Goal: Information Seeking & Learning: Learn about a topic

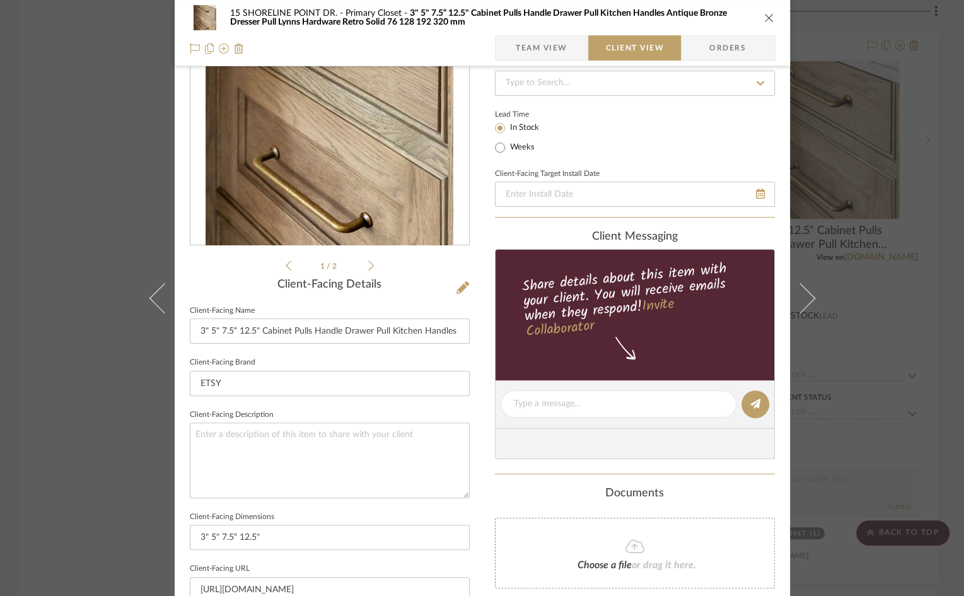
click at [764, 18] on icon "close" at bounding box center [769, 18] width 10 height 10
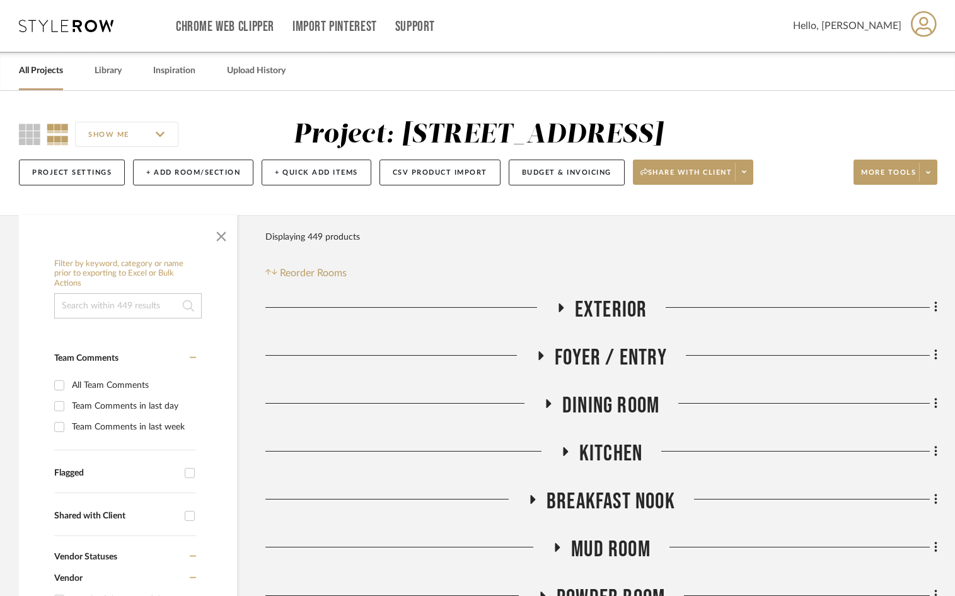
click at [55, 71] on link "All Projects" at bounding box center [41, 70] width 44 height 17
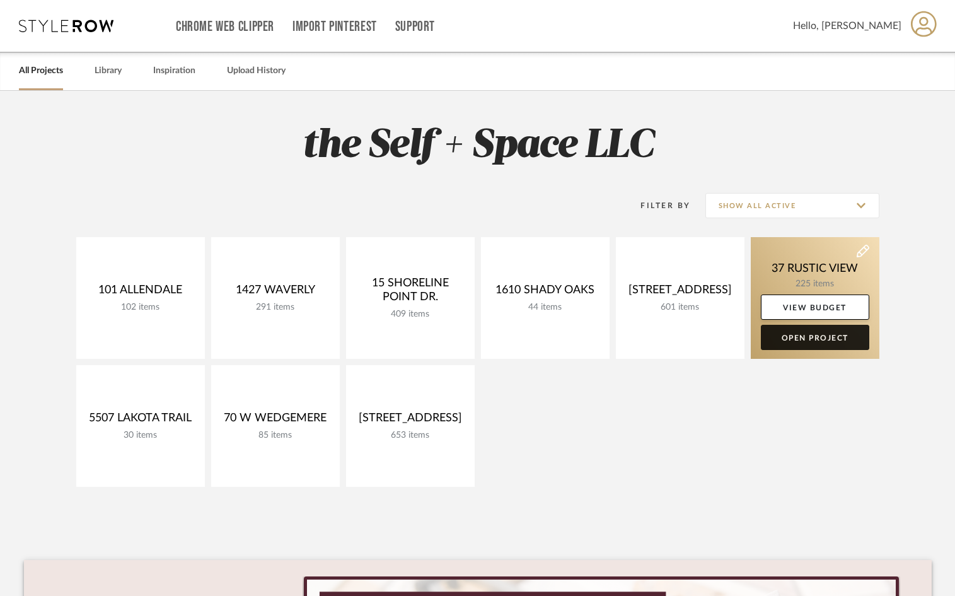
click at [823, 342] on link "Open Project" at bounding box center [815, 337] width 108 height 25
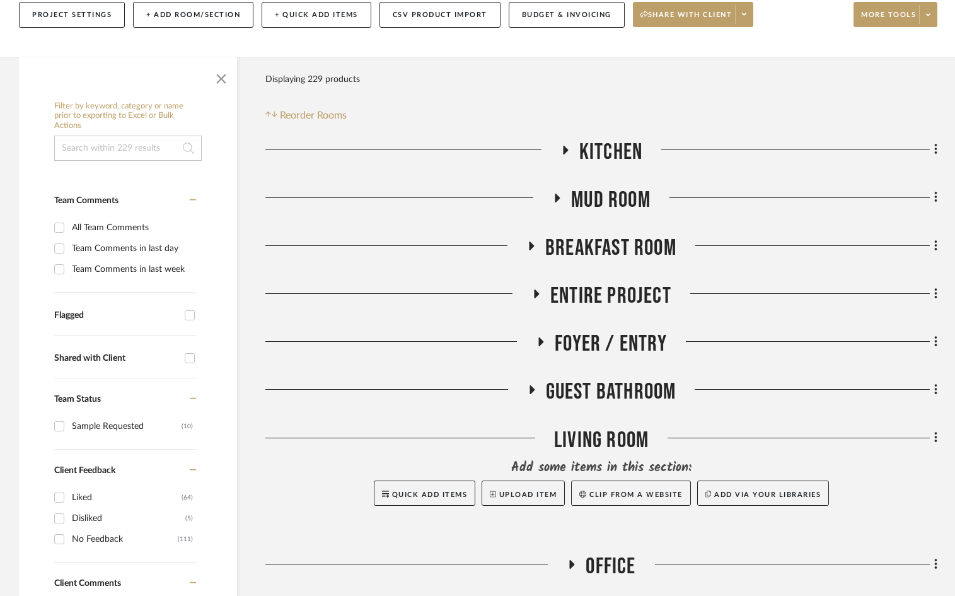
scroll to position [168, 0]
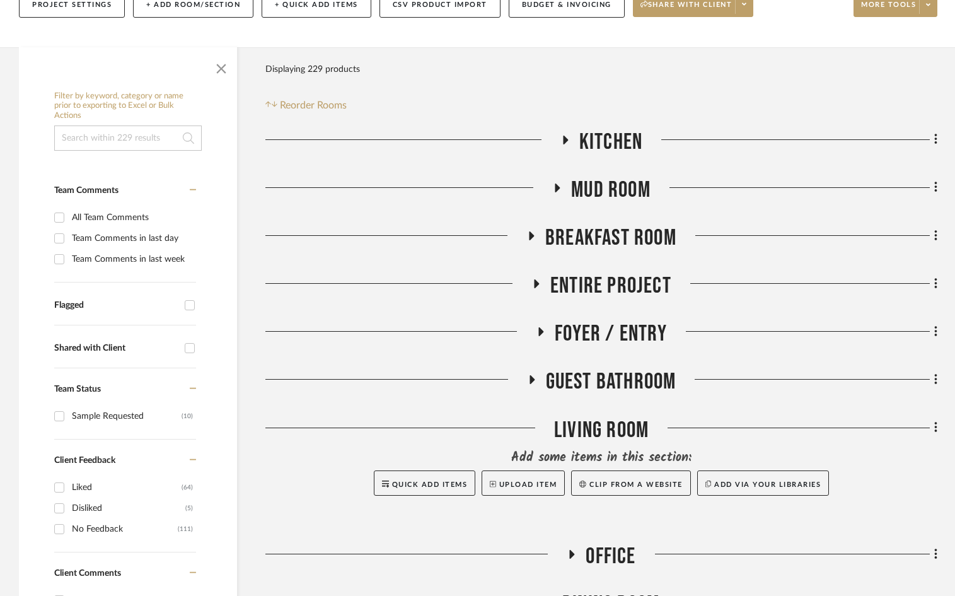
click at [591, 201] on span "Mud Room" at bounding box center [610, 190] width 79 height 27
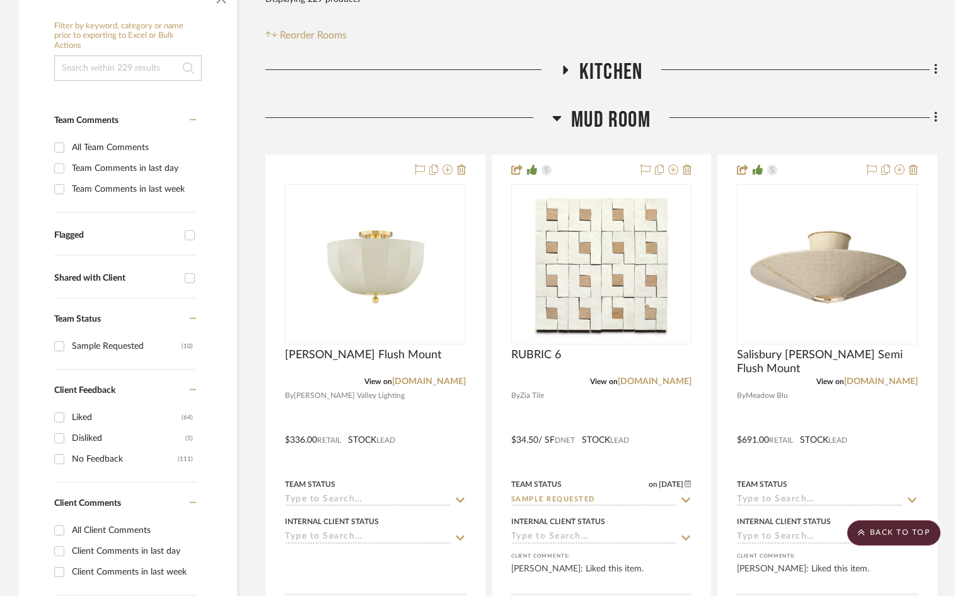
scroll to position [251, 0]
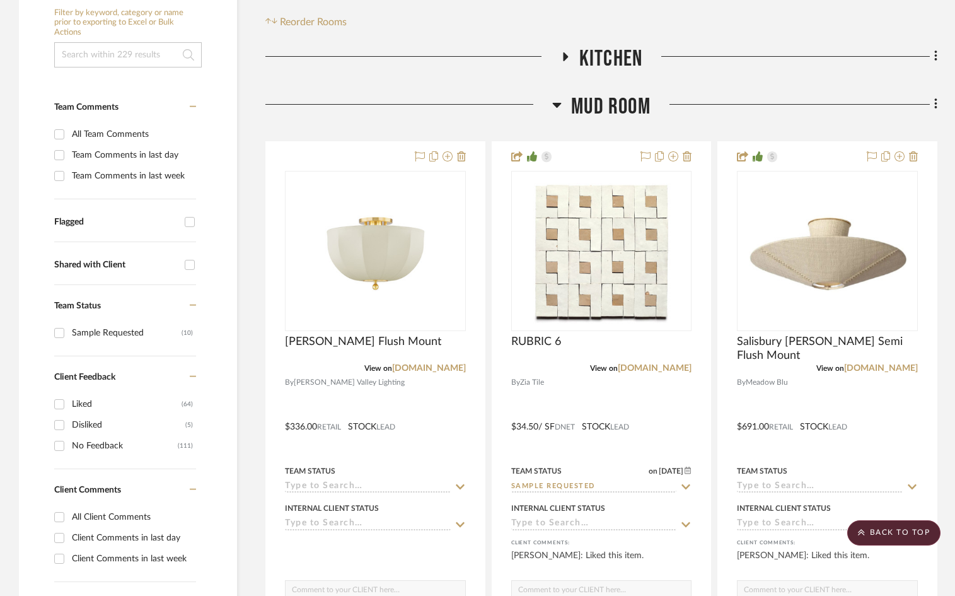
click at [608, 98] on span "Mud Room" at bounding box center [610, 106] width 79 height 27
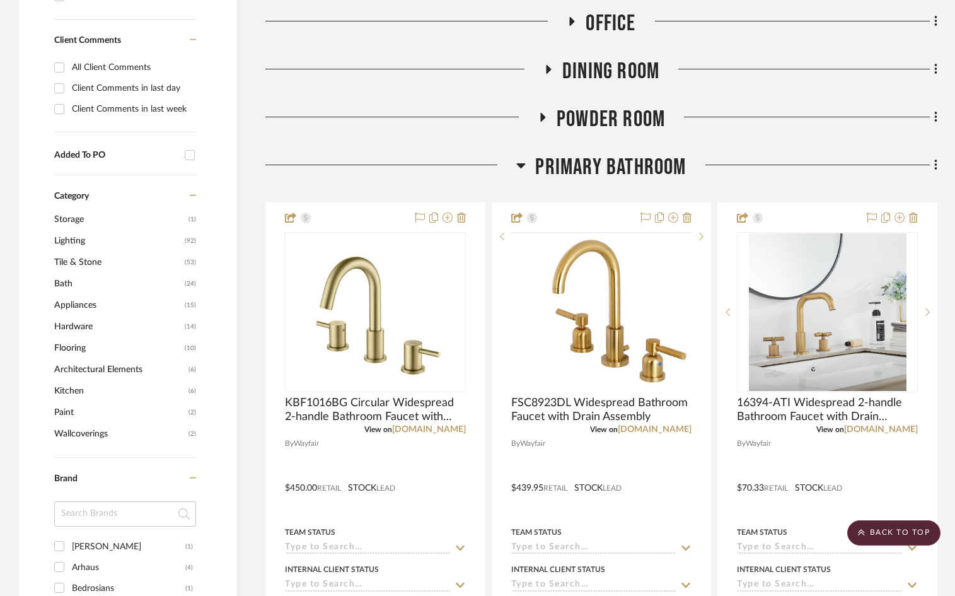
scroll to position [716, 0]
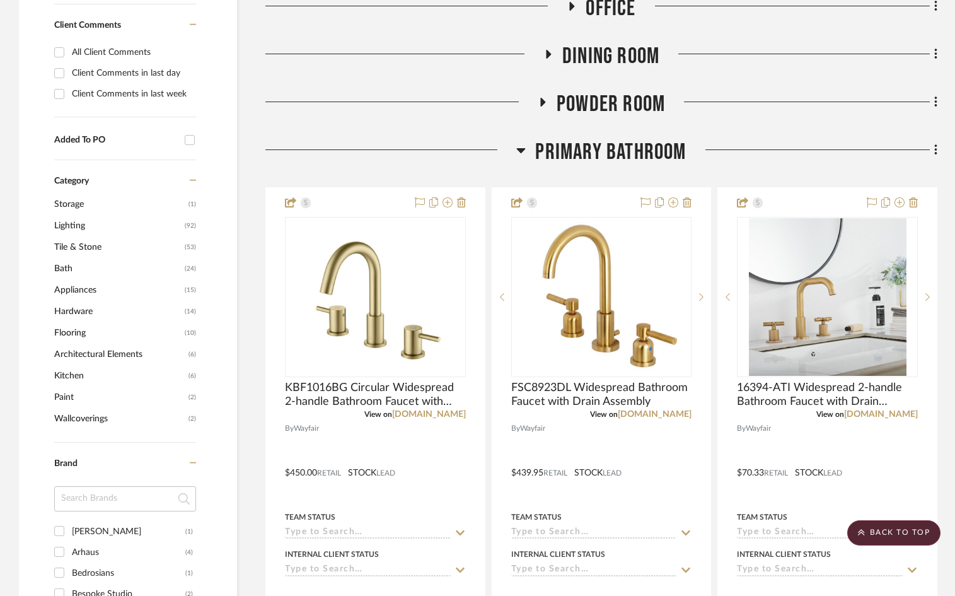
click at [602, 158] on span "Primary Bathroom" at bounding box center [610, 152] width 151 height 27
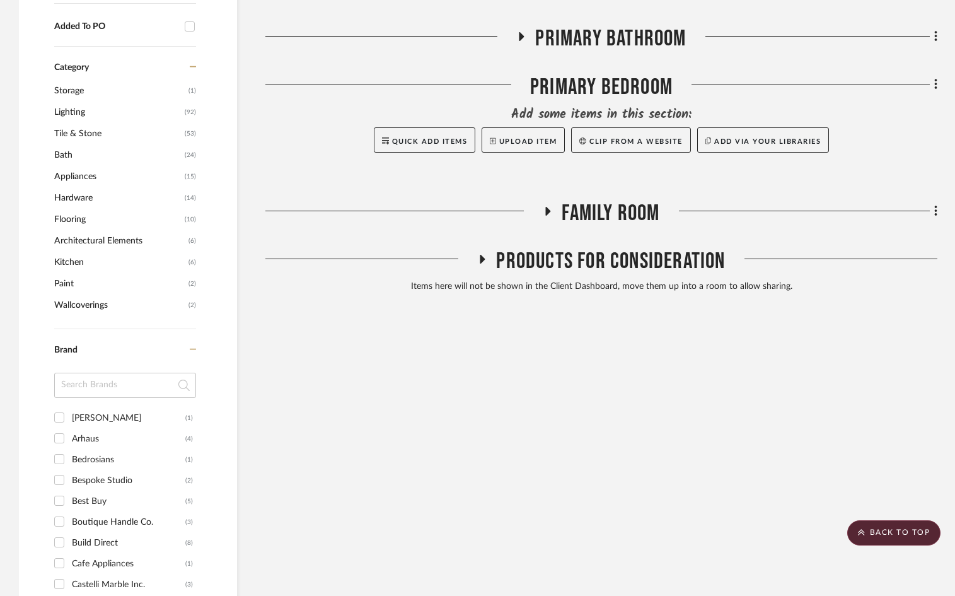
scroll to position [833, 0]
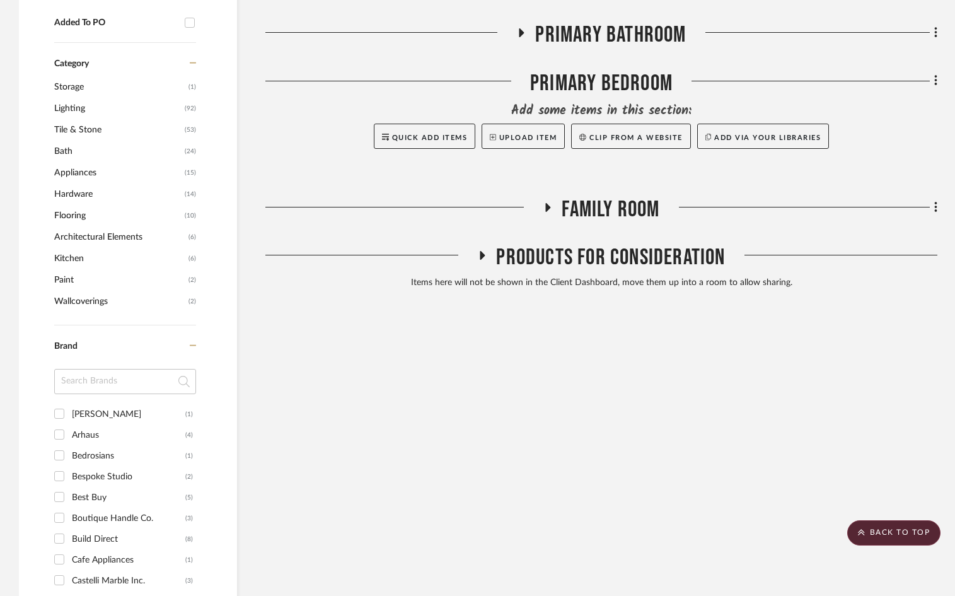
click at [607, 253] on span "Products For Consideration" at bounding box center [610, 257] width 229 height 27
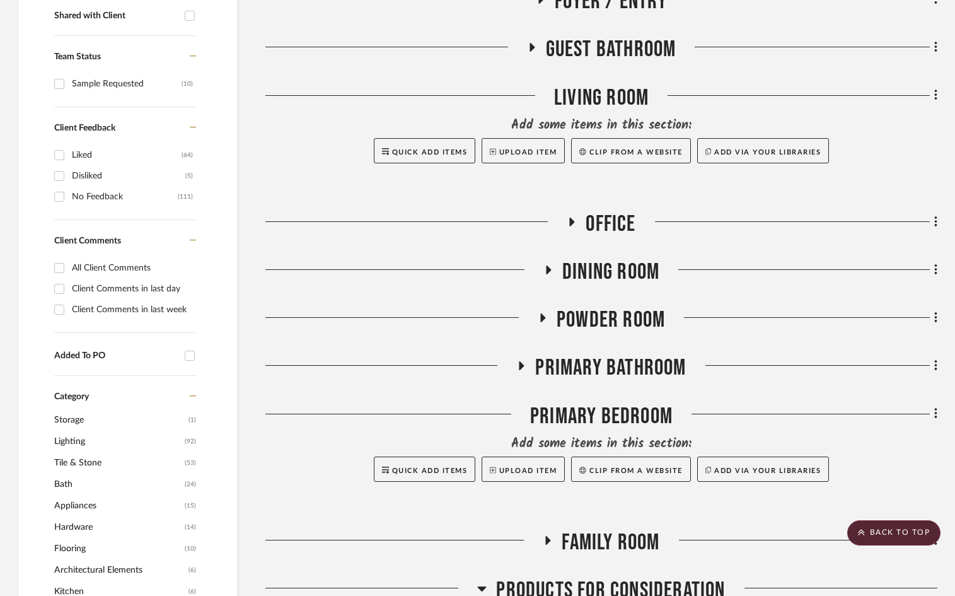
scroll to position [641, 0]
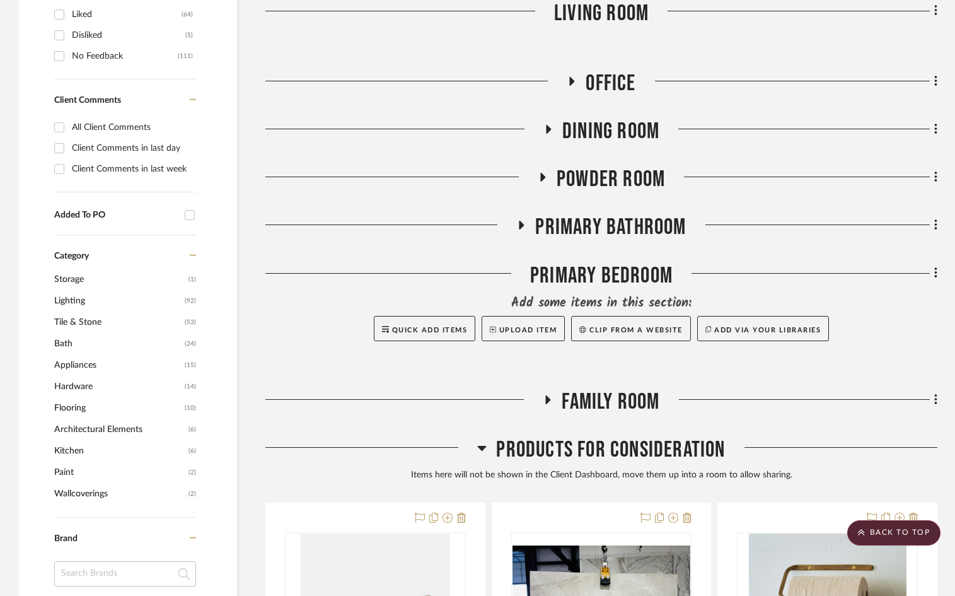
click at [602, 439] on span "Products For Consideration" at bounding box center [610, 449] width 229 height 27
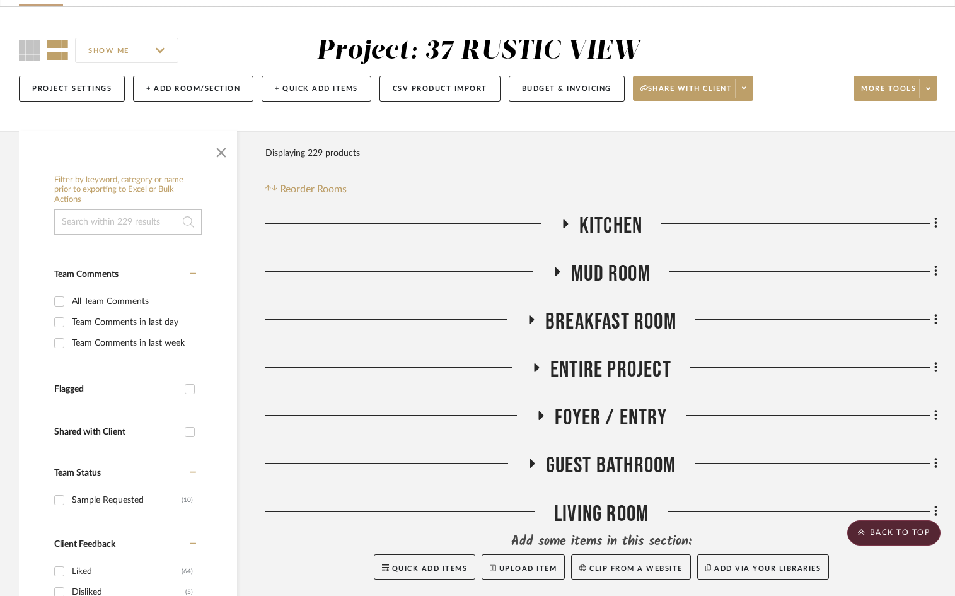
scroll to position [0, 0]
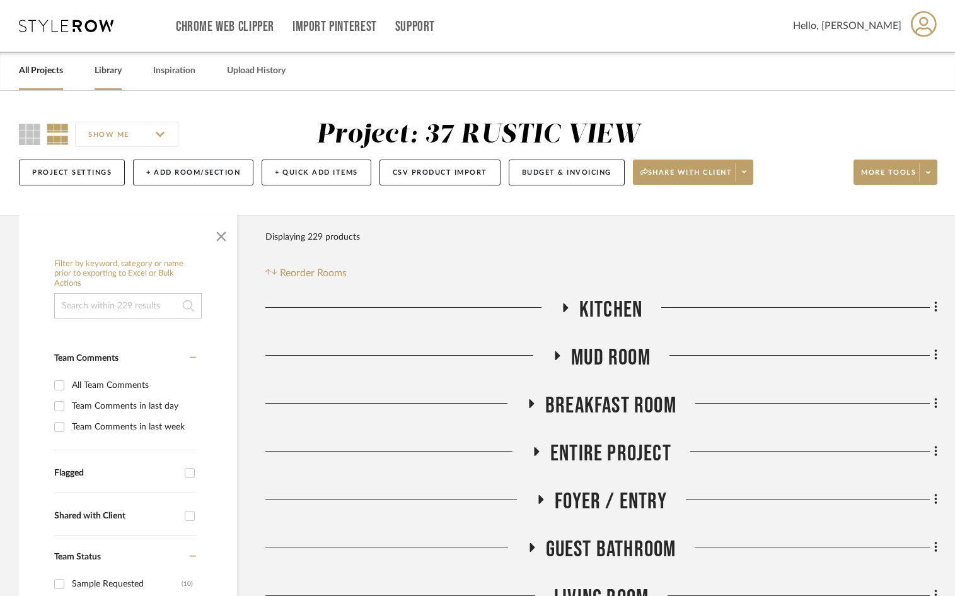
click at [113, 80] on div "Library" at bounding box center [108, 71] width 27 height 38
click at [105, 72] on link "Library" at bounding box center [108, 70] width 27 height 17
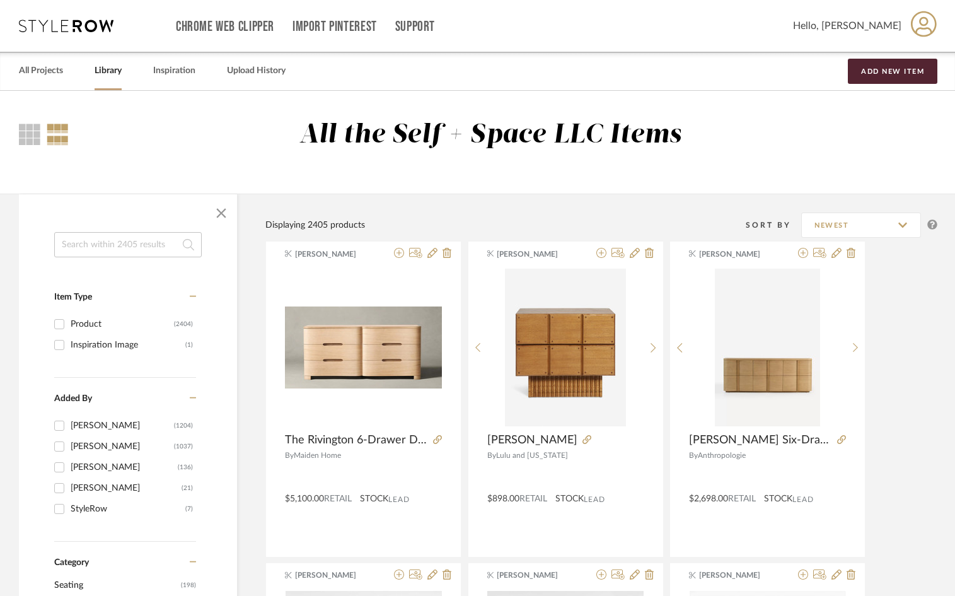
click at [97, 245] on input at bounding box center [128, 244] width 148 height 25
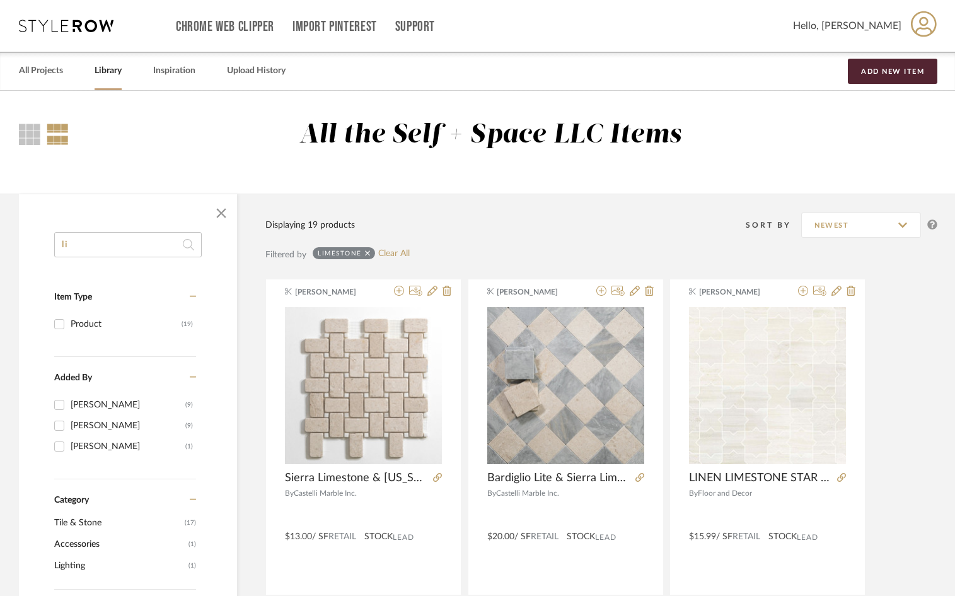
type input "l"
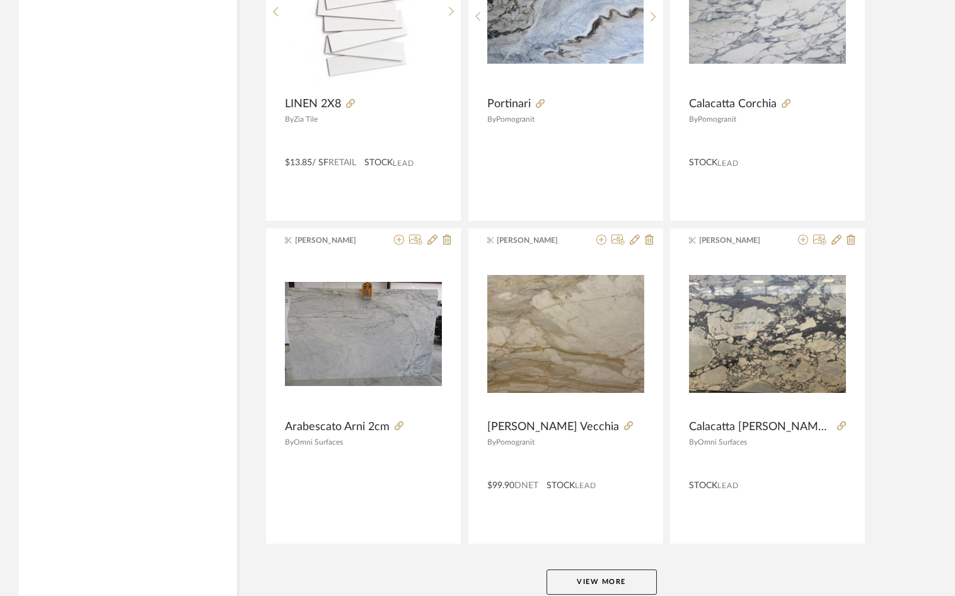
scroll to position [3674, 0]
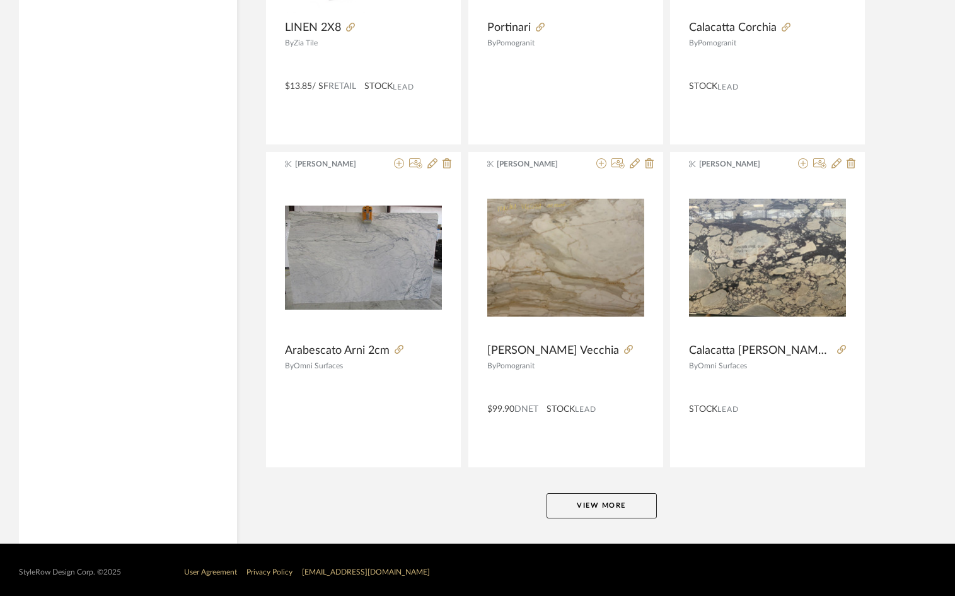
type input "tile"
click at [602, 503] on button "View More" at bounding box center [602, 505] width 110 height 25
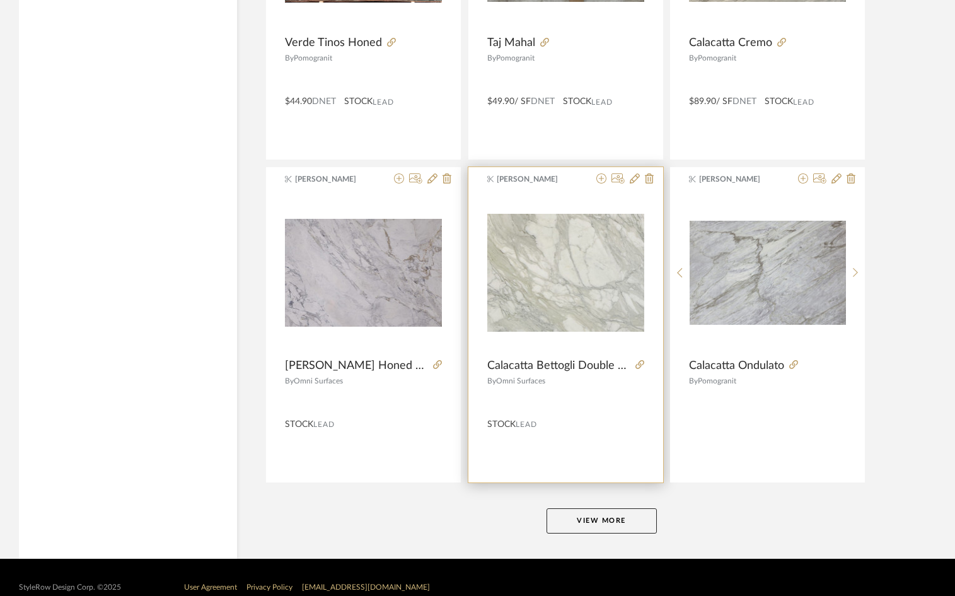
scroll to position [7539, 0]
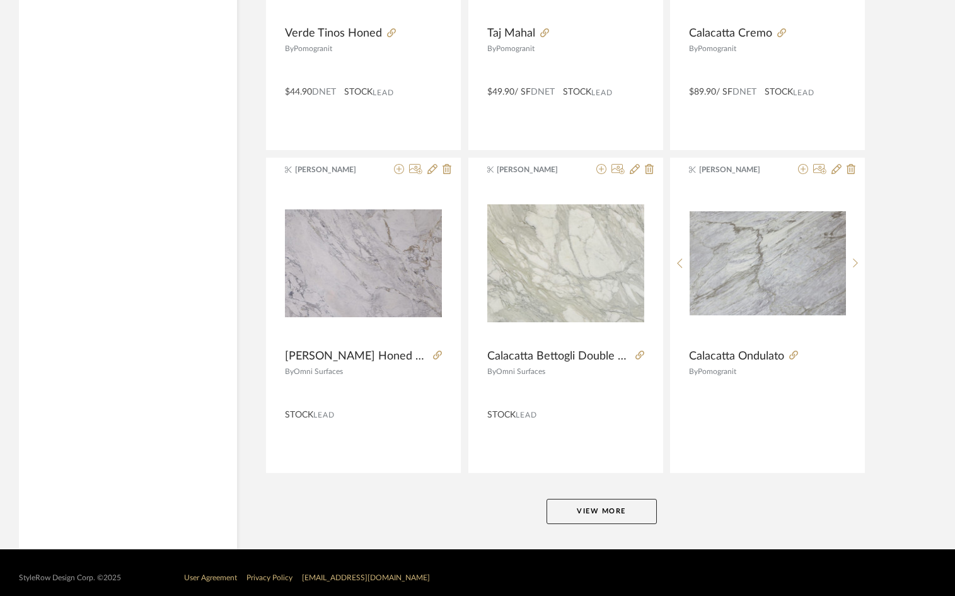
click at [616, 505] on button "View More" at bounding box center [602, 511] width 110 height 25
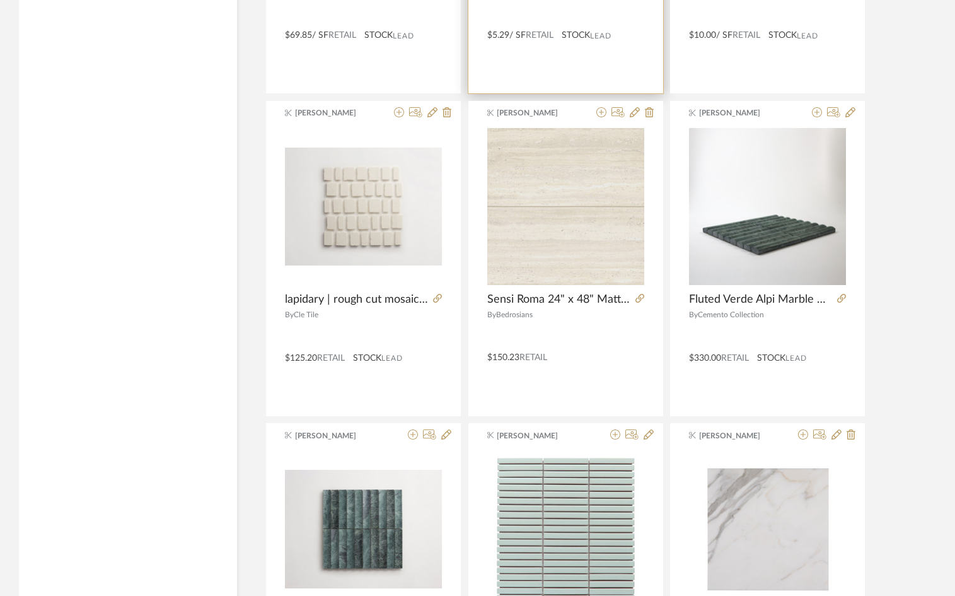
scroll to position [10177, 0]
